Goal: Browse casually: Explore the website without a specific task or goal

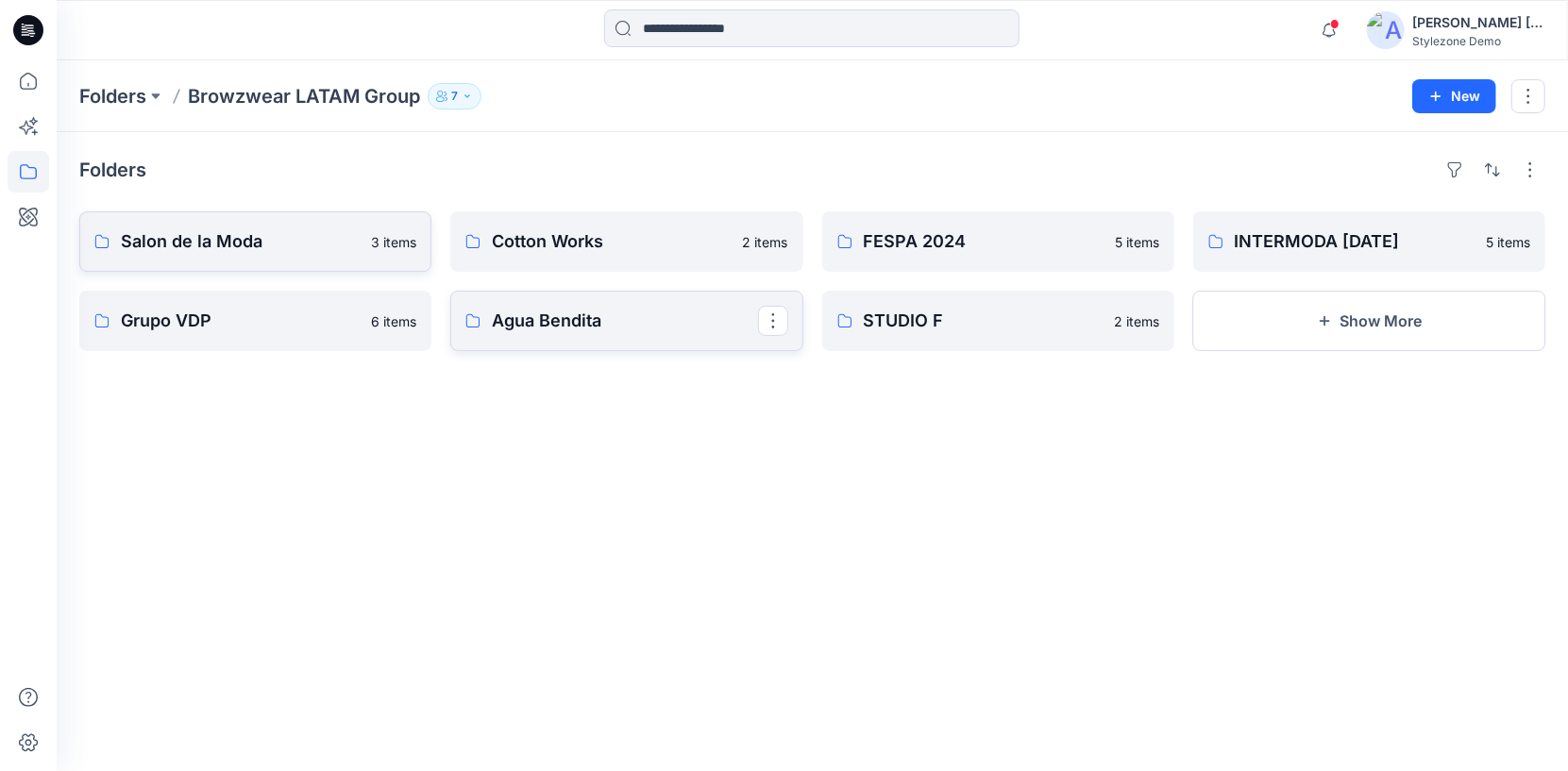
click at [632, 318] on p "Agua Bendita" at bounding box center [624, 320] width 265 height 26
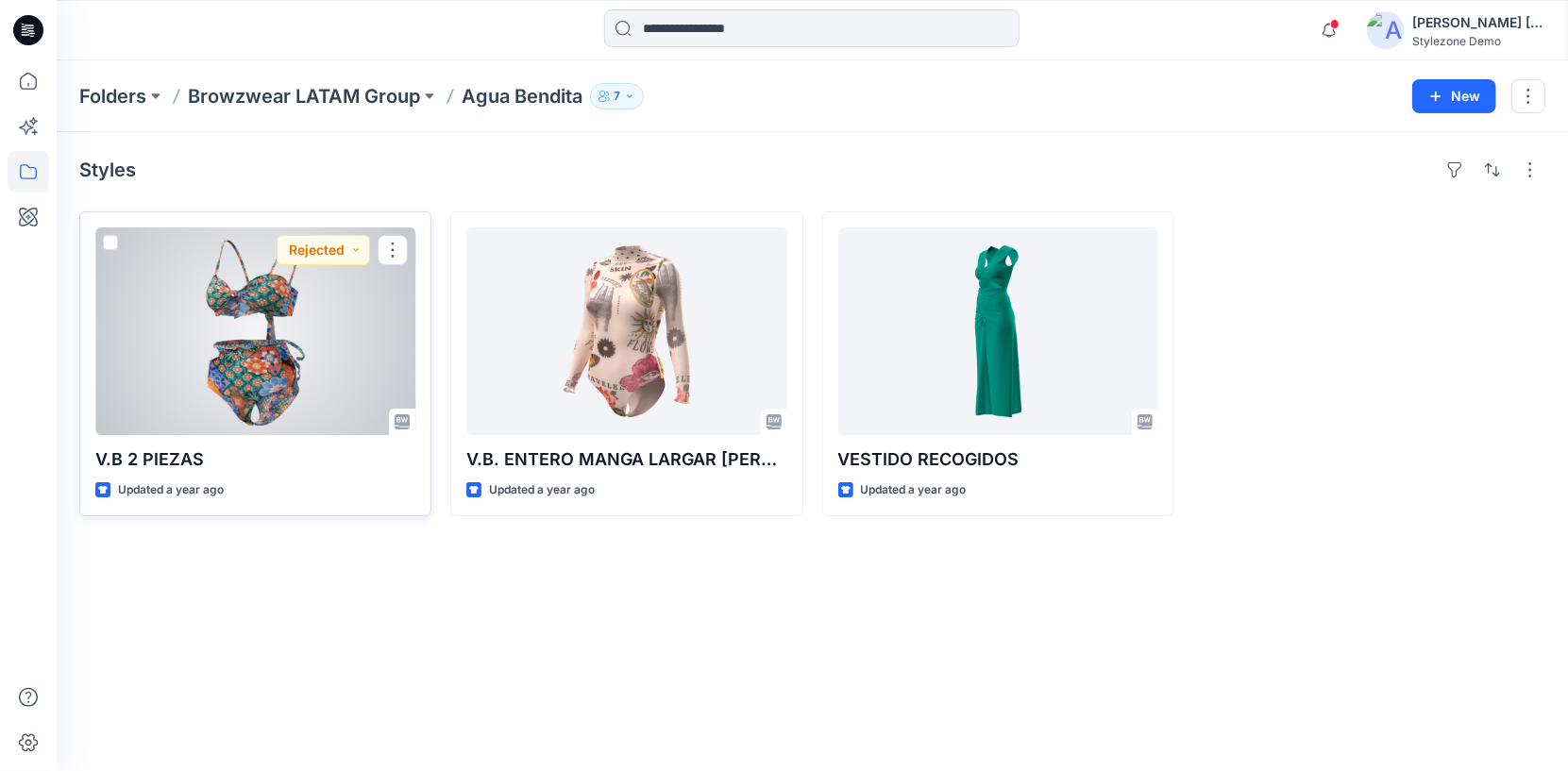
click at [330, 374] on div at bounding box center [256, 331] width 320 height 207
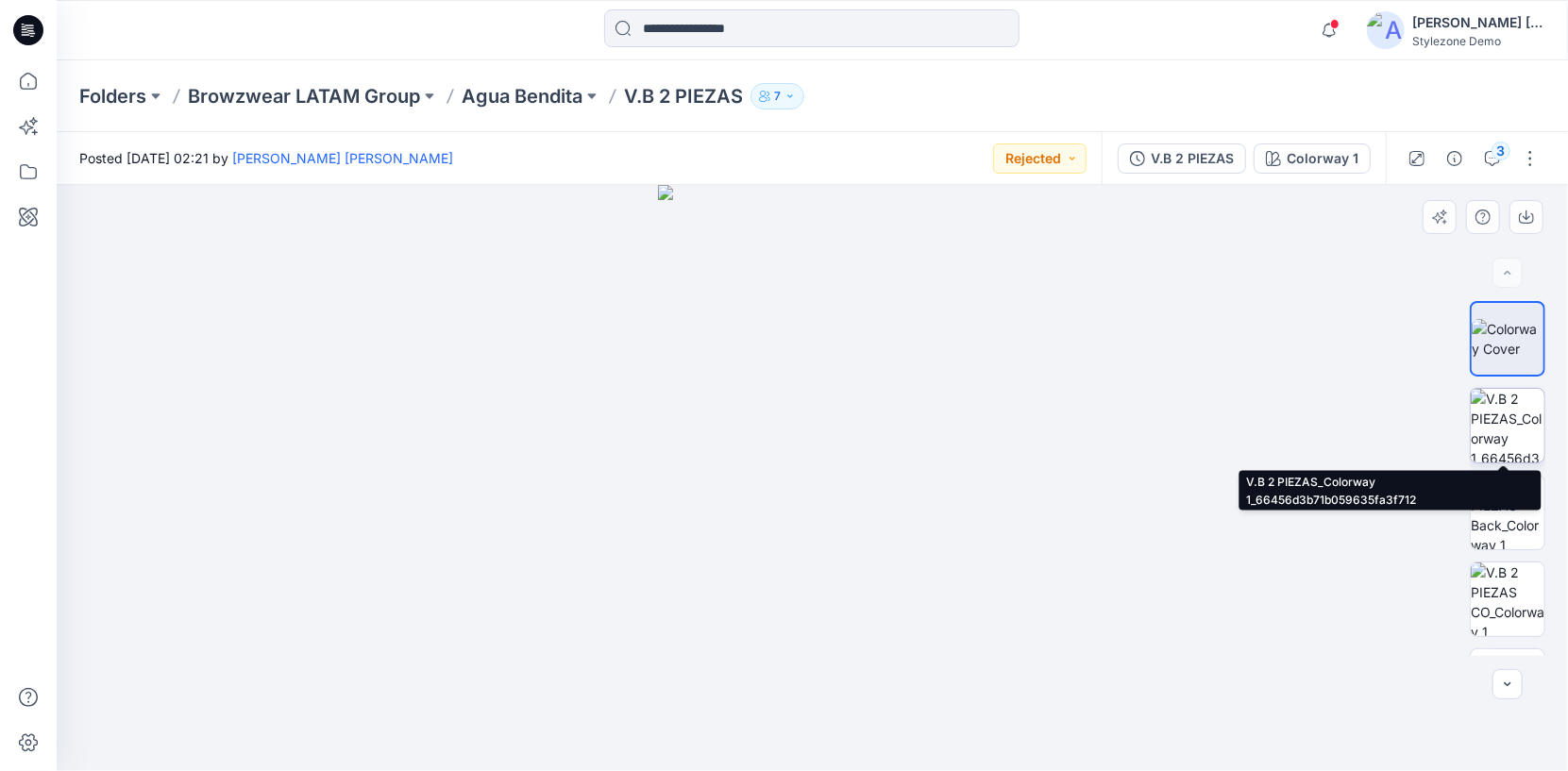
click at [1507, 407] on img at bounding box center [1507, 425] width 73 height 73
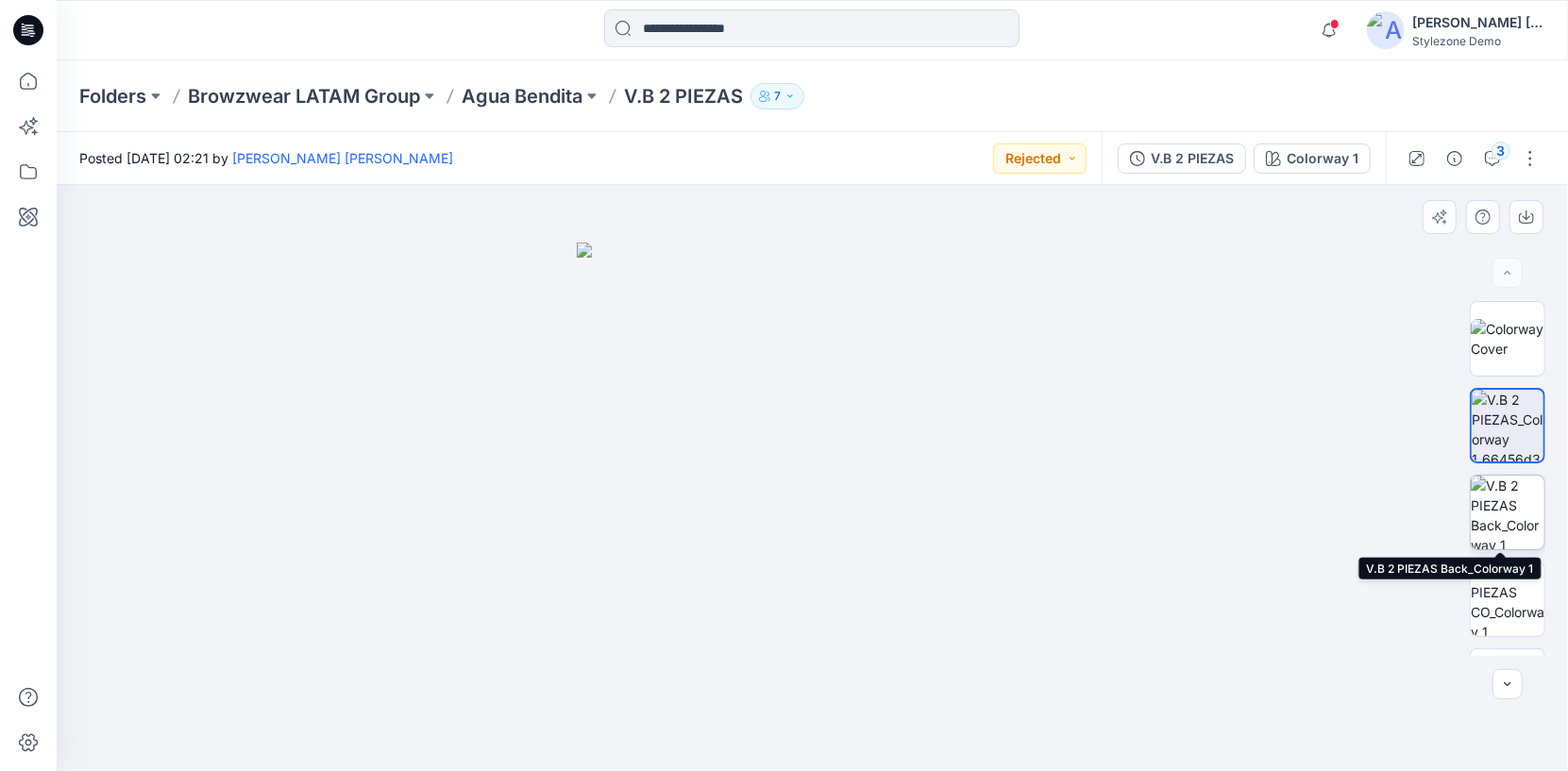
click at [1515, 505] on img at bounding box center [1507, 512] width 73 height 73
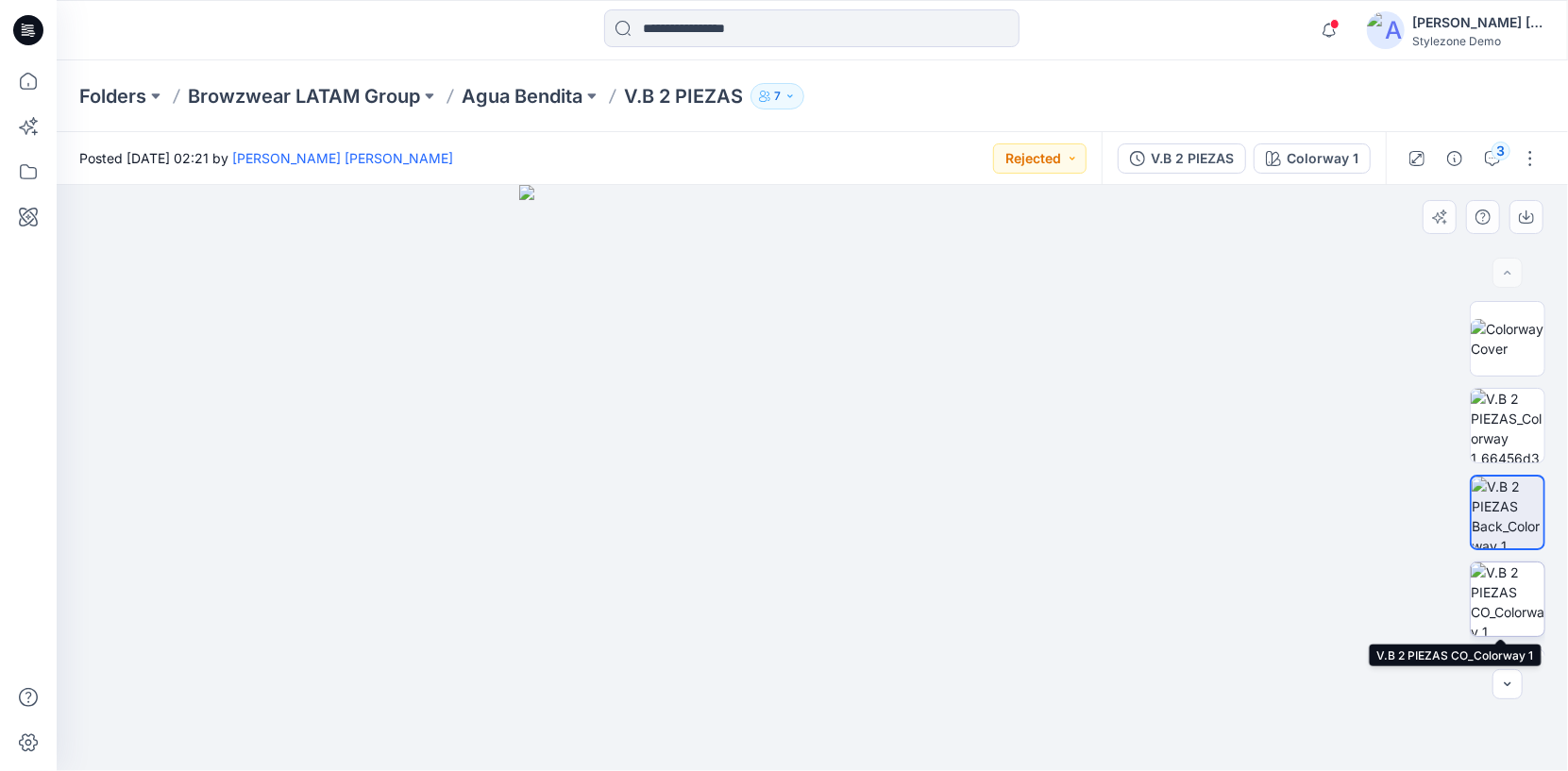
click at [1503, 607] on img at bounding box center [1507, 598] width 73 height 73
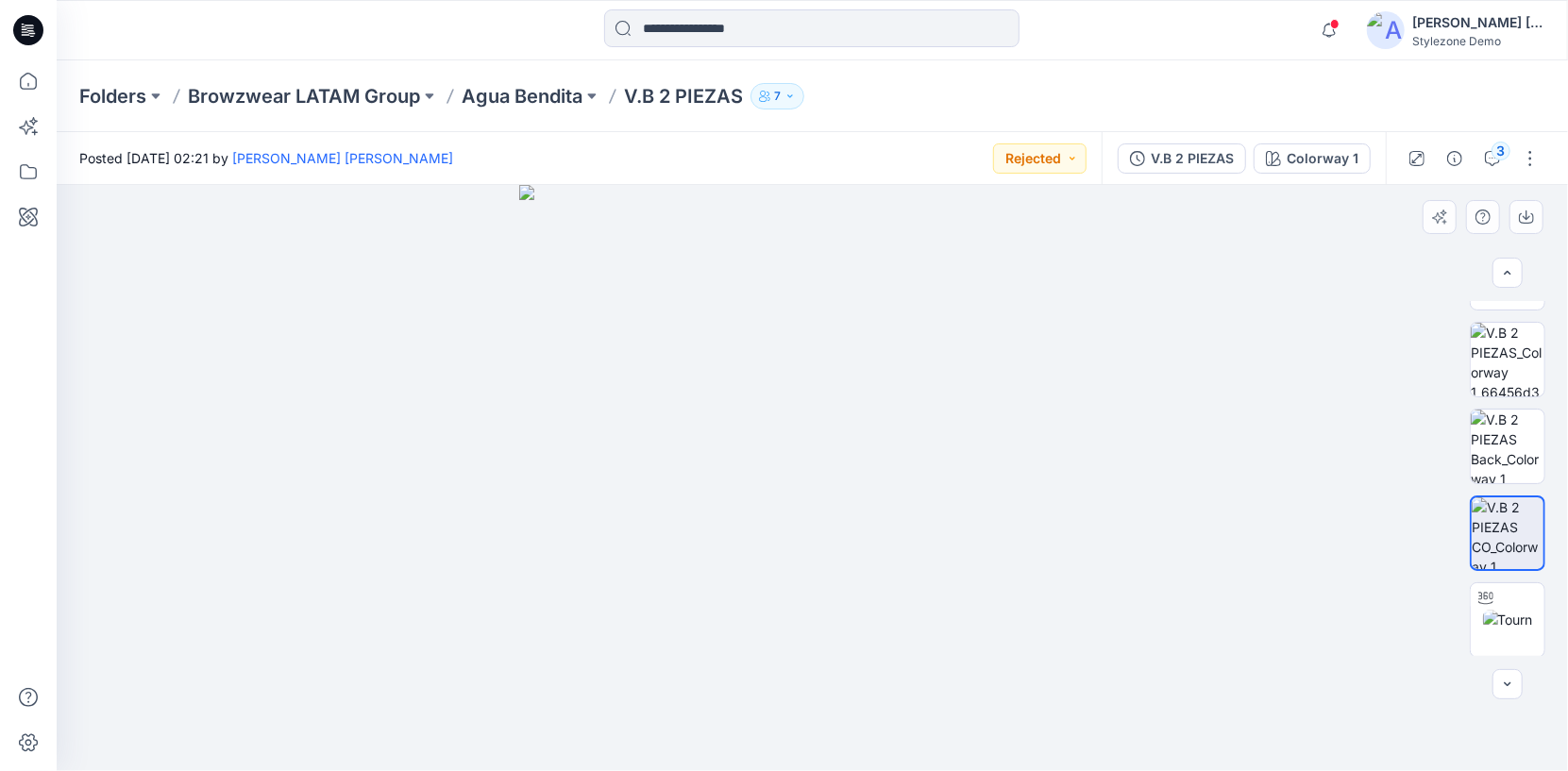
scroll to position [66, 0]
click at [1503, 620] on img at bounding box center [1508, 618] width 50 height 20
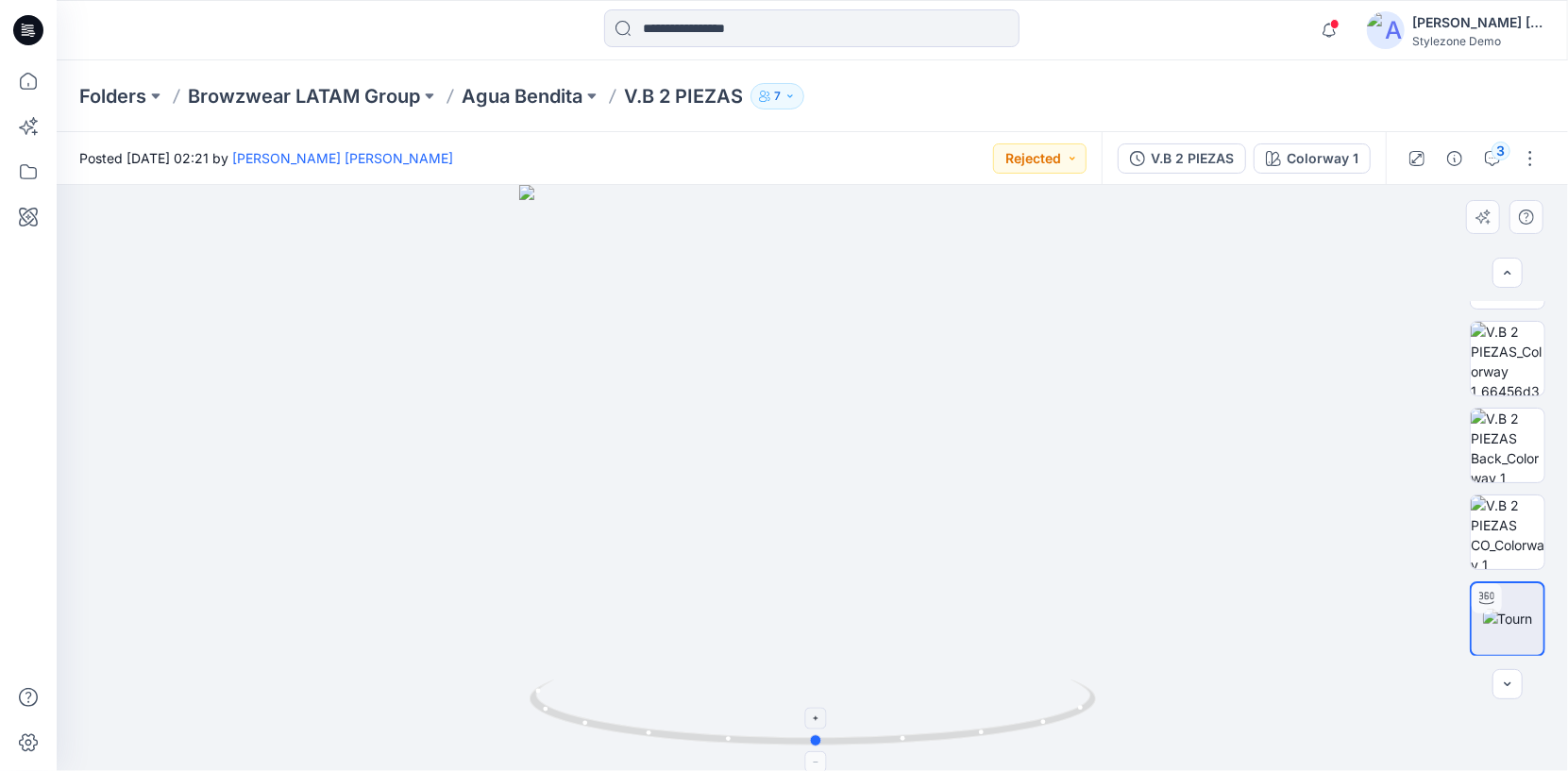
drag, startPoint x: 814, startPoint y: 740, endPoint x: 818, endPoint y: 768, distance: 28.3
click at [818, 750] on icon at bounding box center [815, 714] width 571 height 70
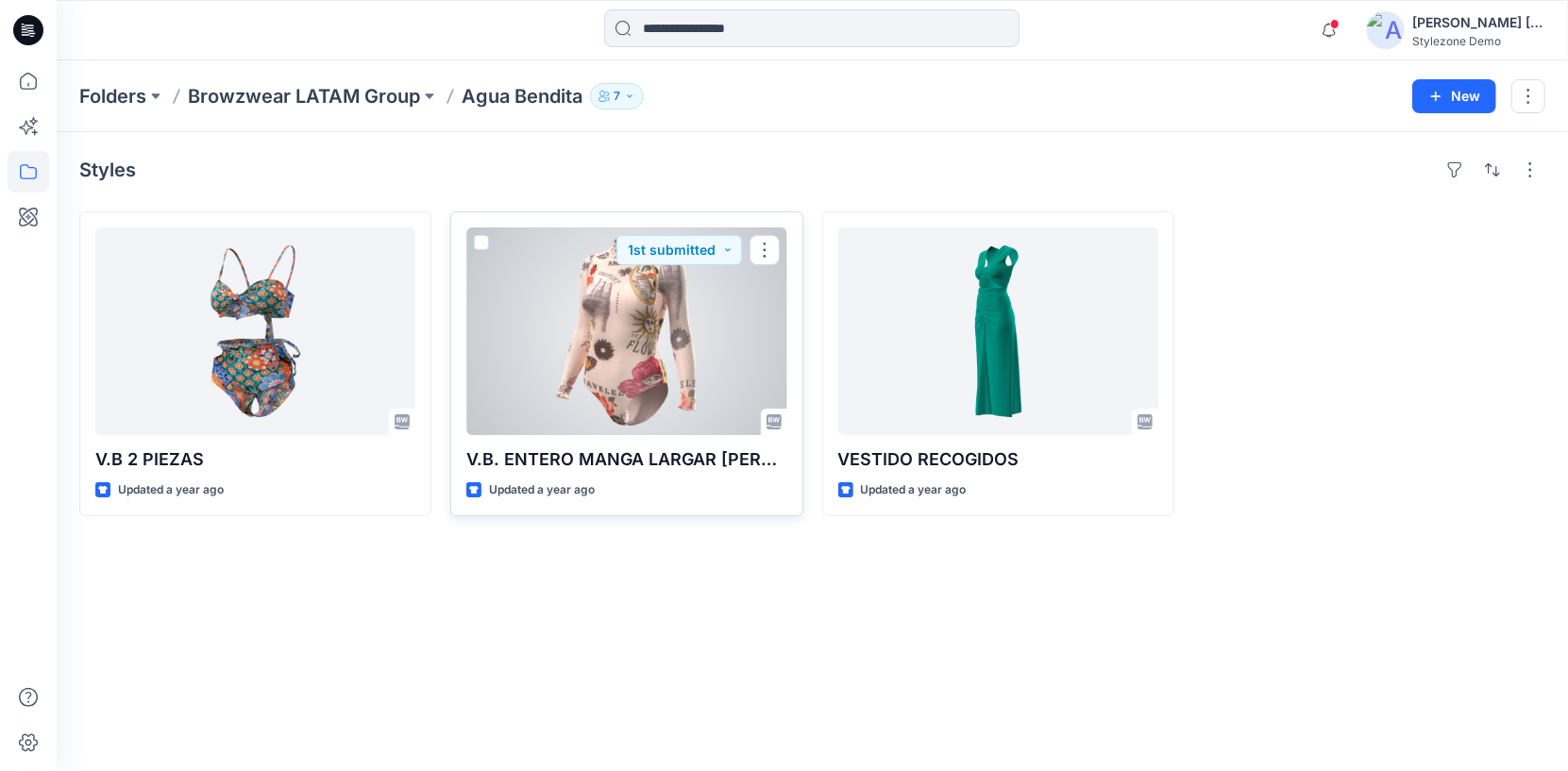
click at [680, 294] on div at bounding box center [626, 331] width 320 height 207
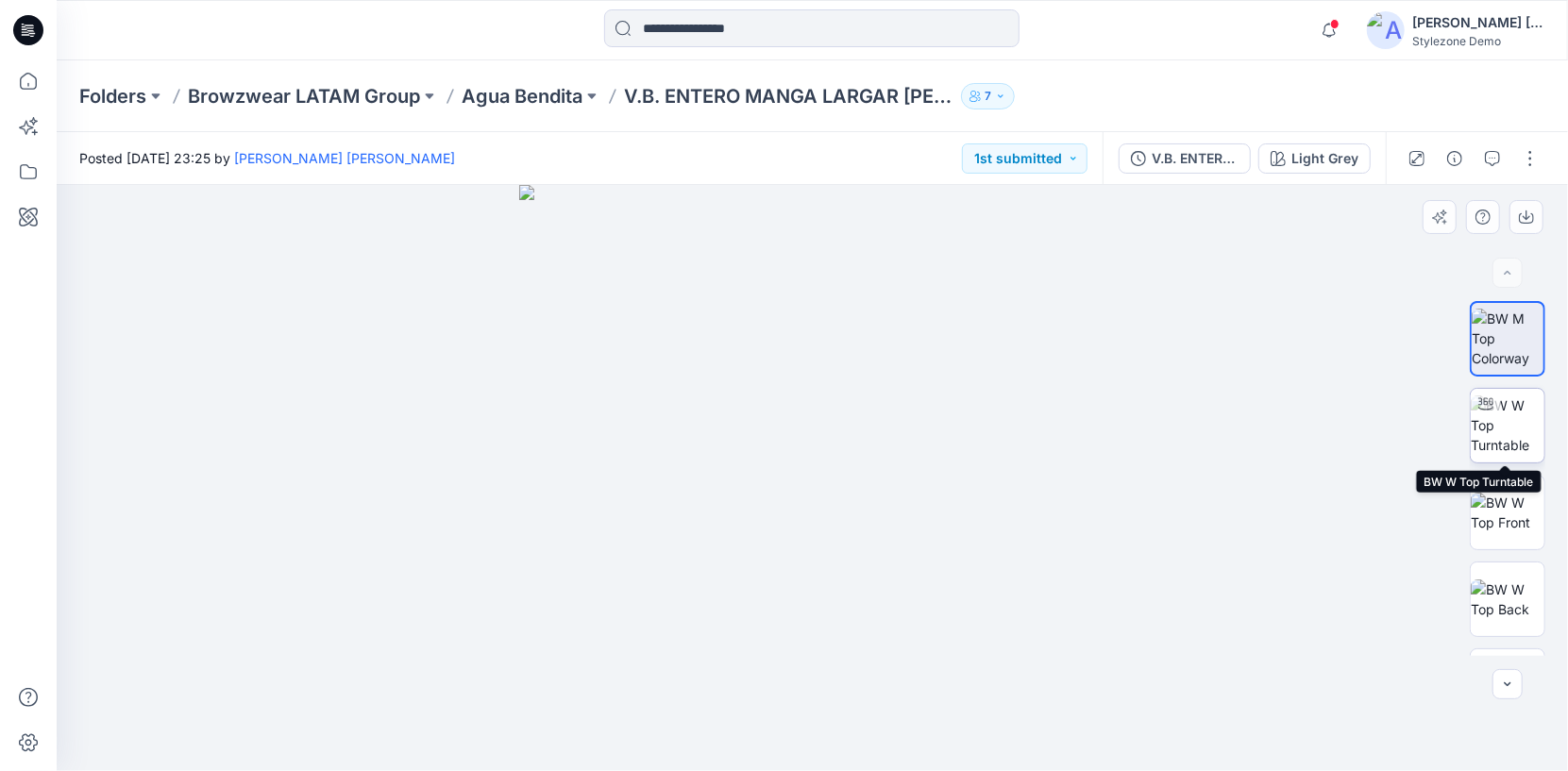
click at [1511, 452] on img at bounding box center [1507, 425] width 73 height 60
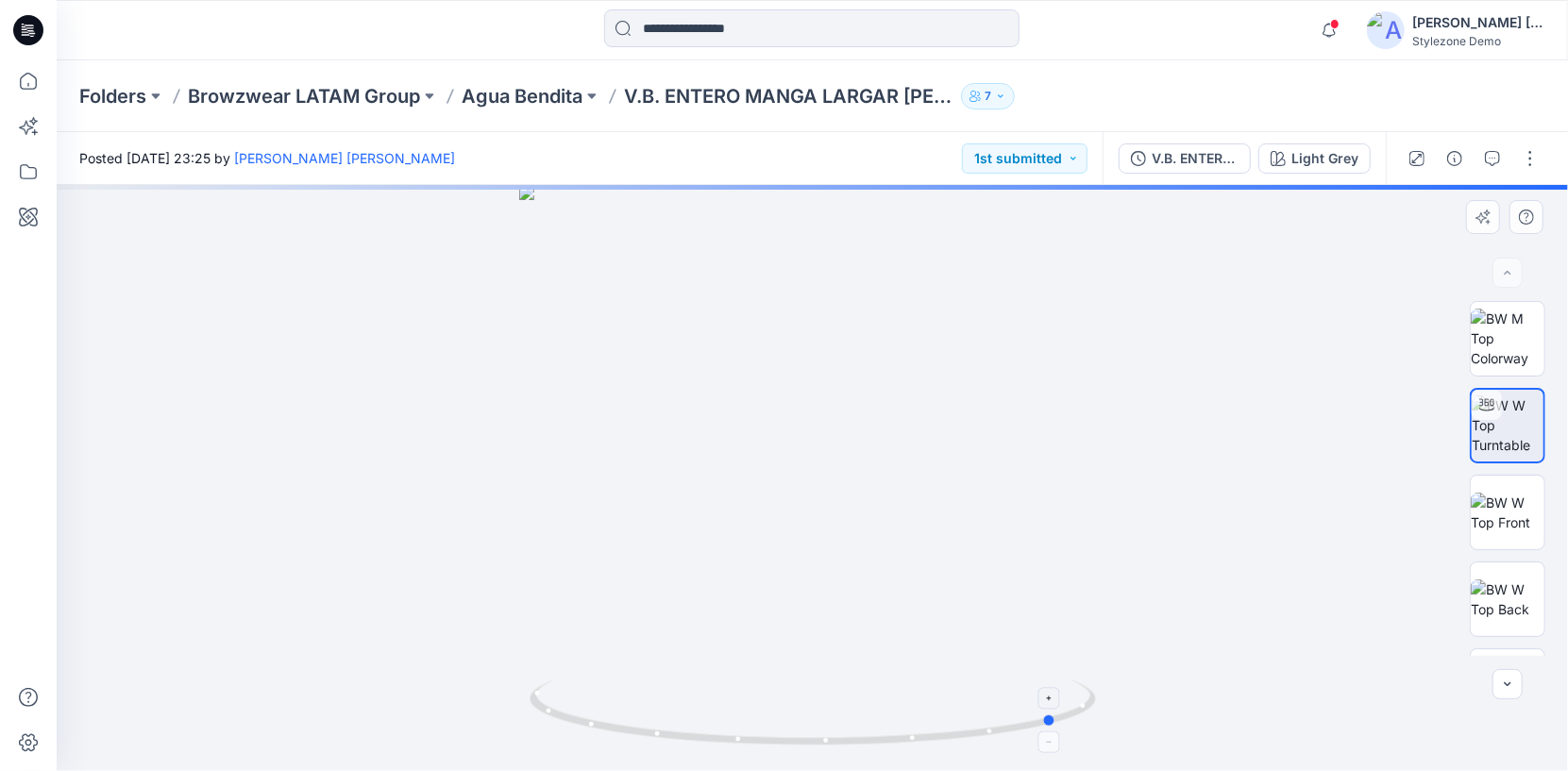
drag, startPoint x: 820, startPoint y: 748, endPoint x: 1065, endPoint y: 713, distance: 247.5
click at [1065, 713] on icon at bounding box center [815, 714] width 571 height 70
